Goal: Task Accomplishment & Management: Complete application form

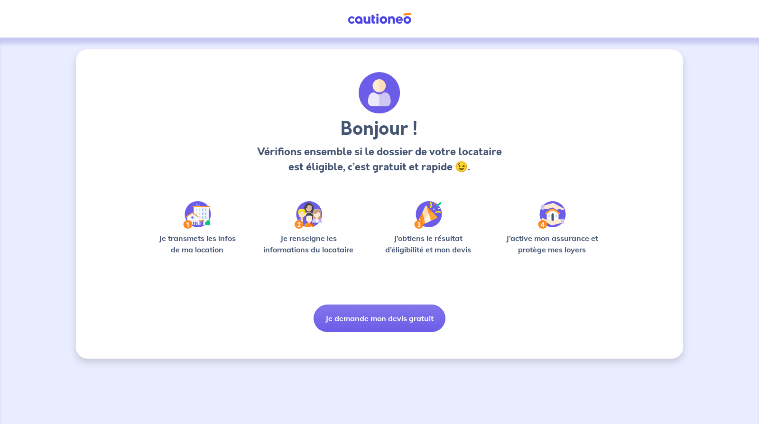
click at [373, 316] on button "Je demande mon devis gratuit" at bounding box center [380, 319] width 132 height 28
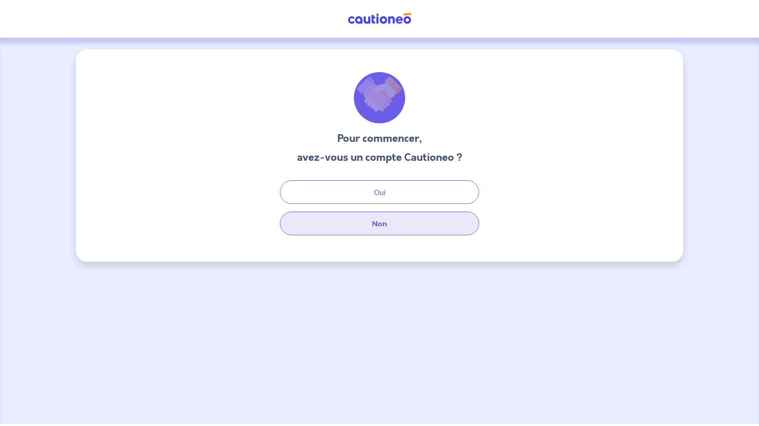
click at [368, 225] on button "Non" at bounding box center [379, 224] width 199 height 24
